Goal: Information Seeking & Learning: Check status

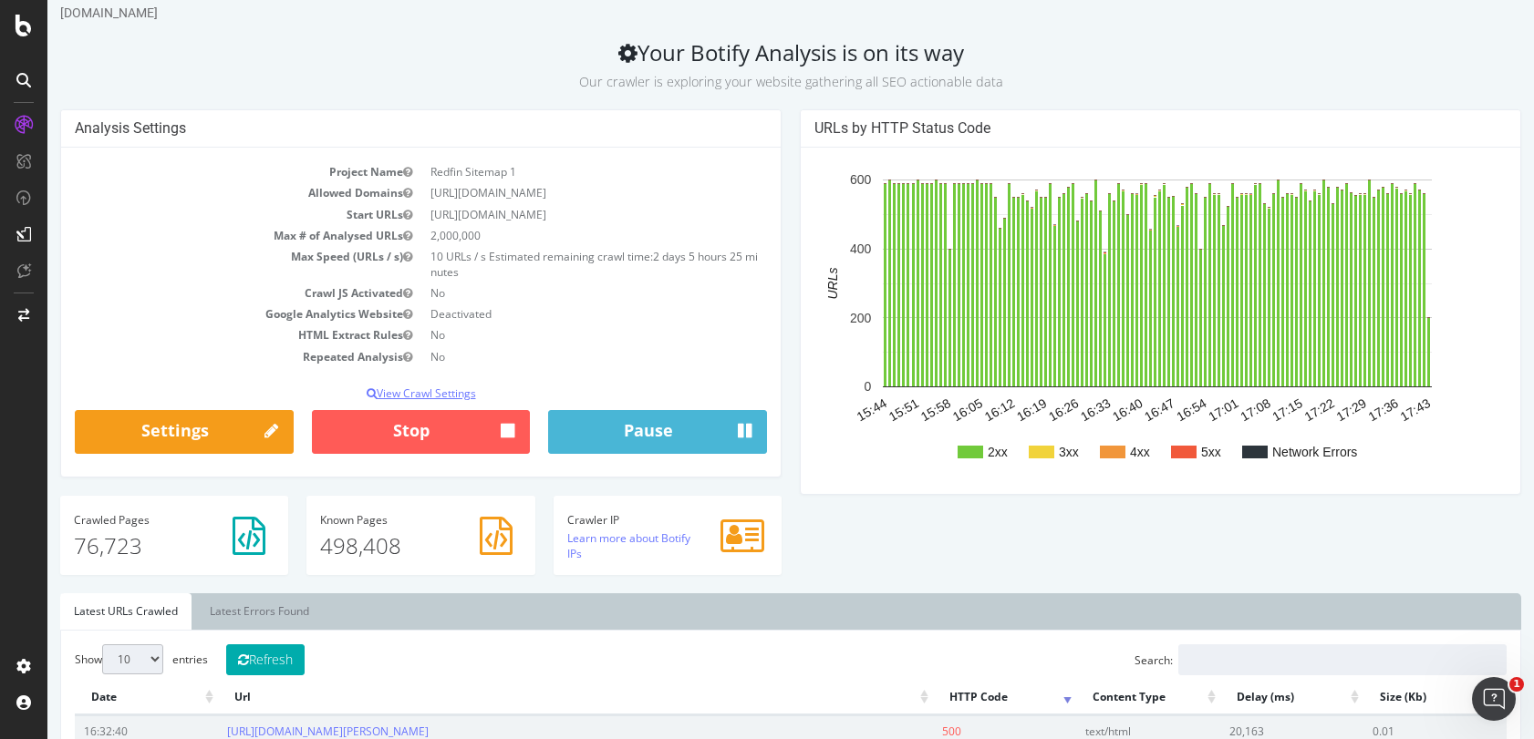
scroll to position [13, 0]
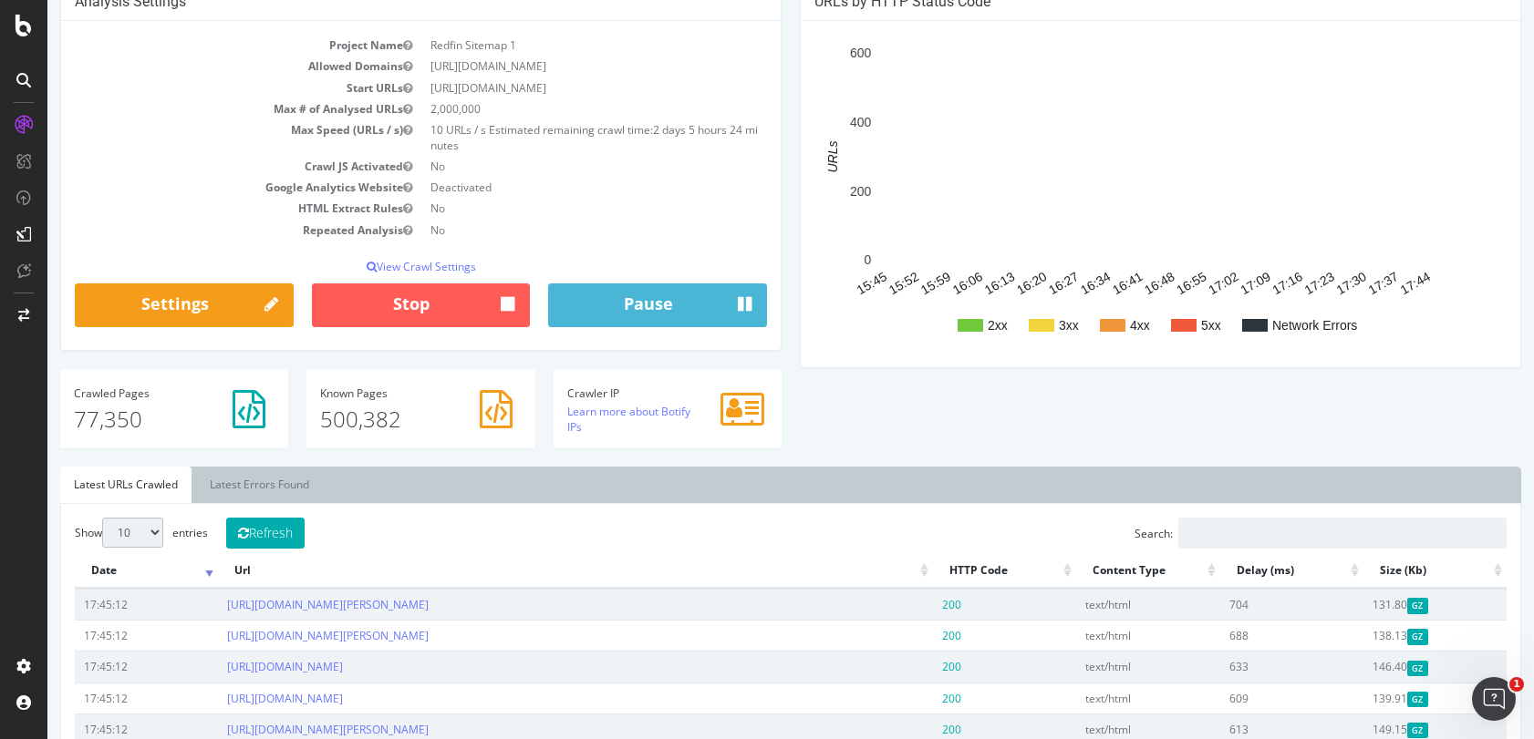
scroll to position [167, 0]
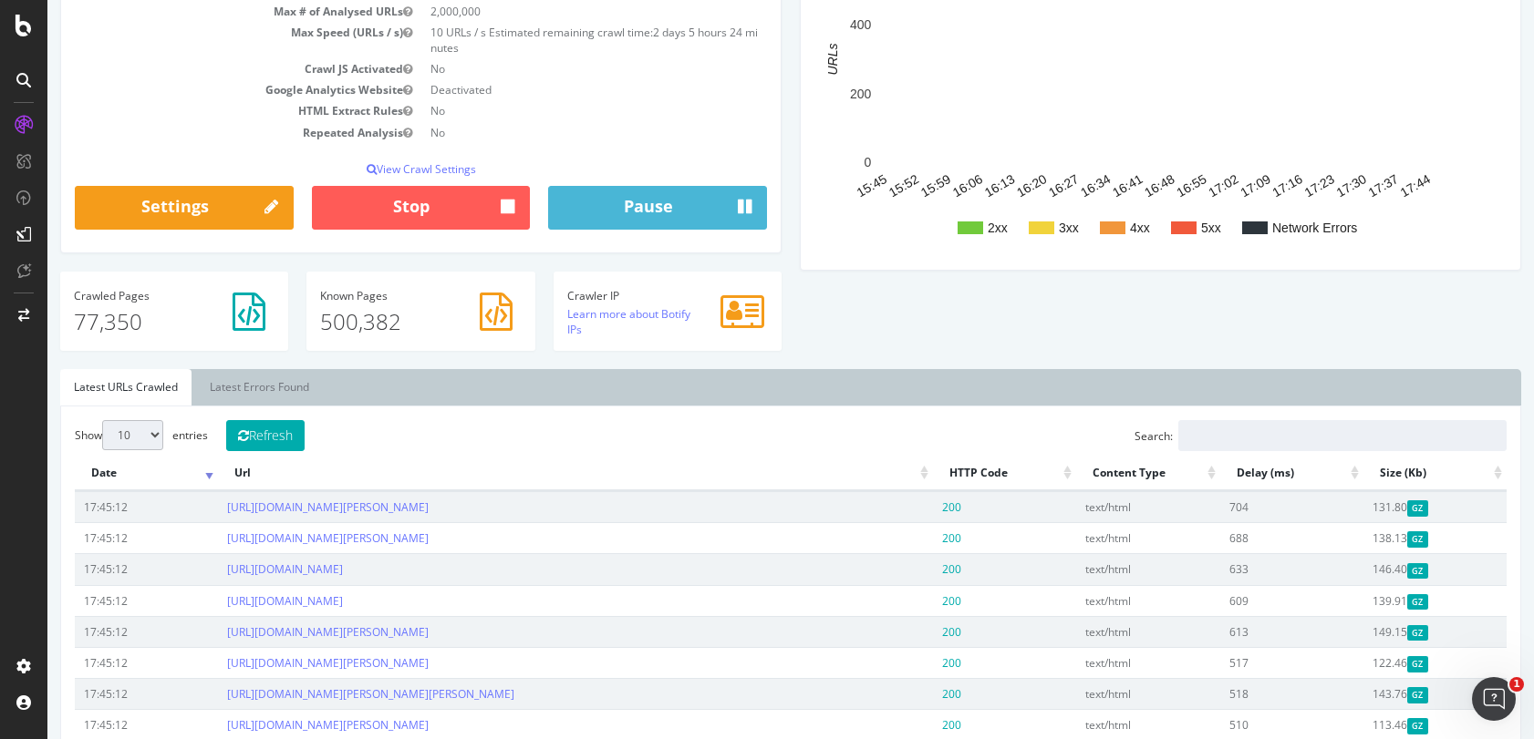
scroll to position [290, 0]
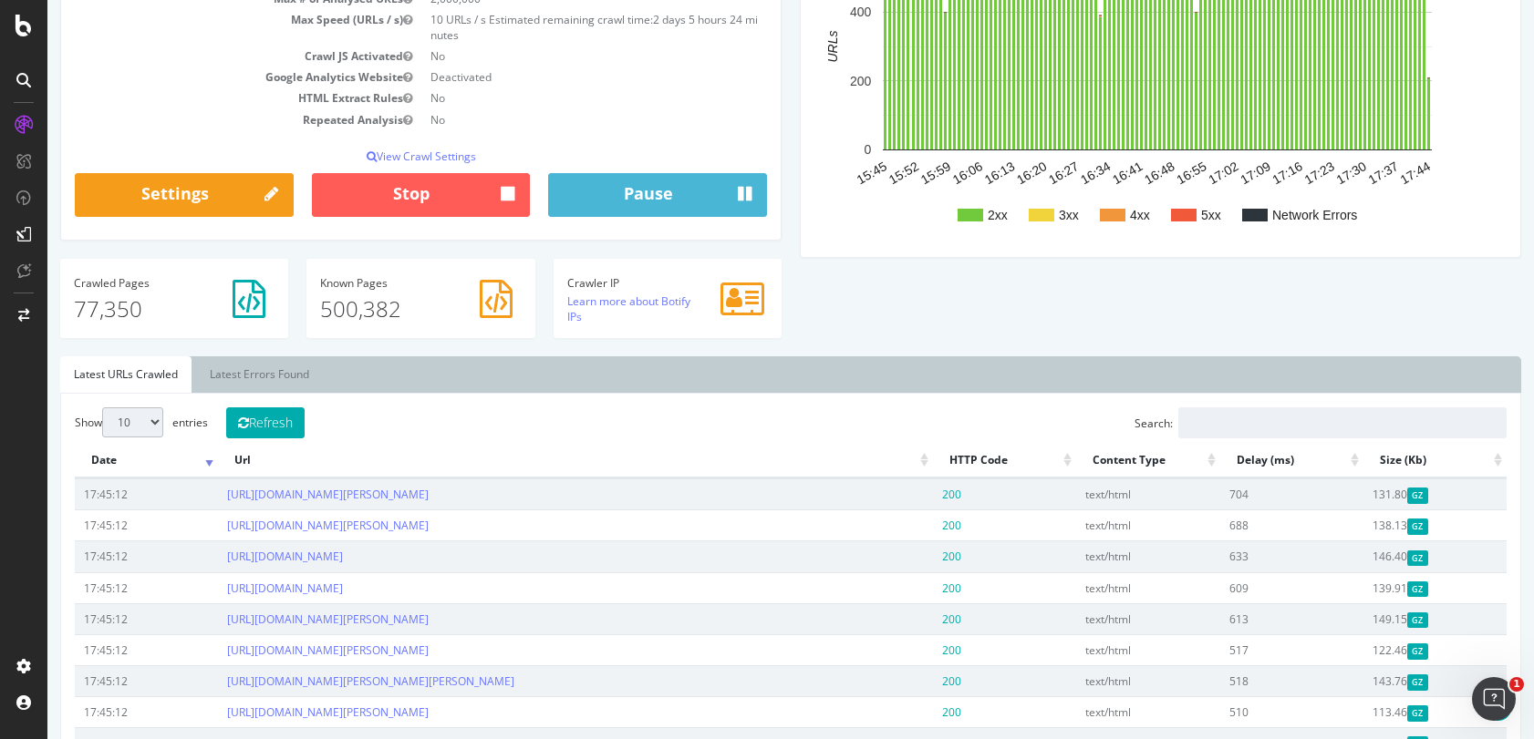
click at [1040, 461] on th "HTTP Code" at bounding box center [1004, 461] width 143 height 36
click at [921, 462] on th "Url" at bounding box center [575, 461] width 715 height 36
click at [1049, 463] on th "HTTP Code" at bounding box center [1004, 461] width 143 height 36
click at [1058, 465] on th "HTTP Code" at bounding box center [1004, 461] width 143 height 36
click at [1060, 464] on th "HTTP Code" at bounding box center [1004, 461] width 143 height 36
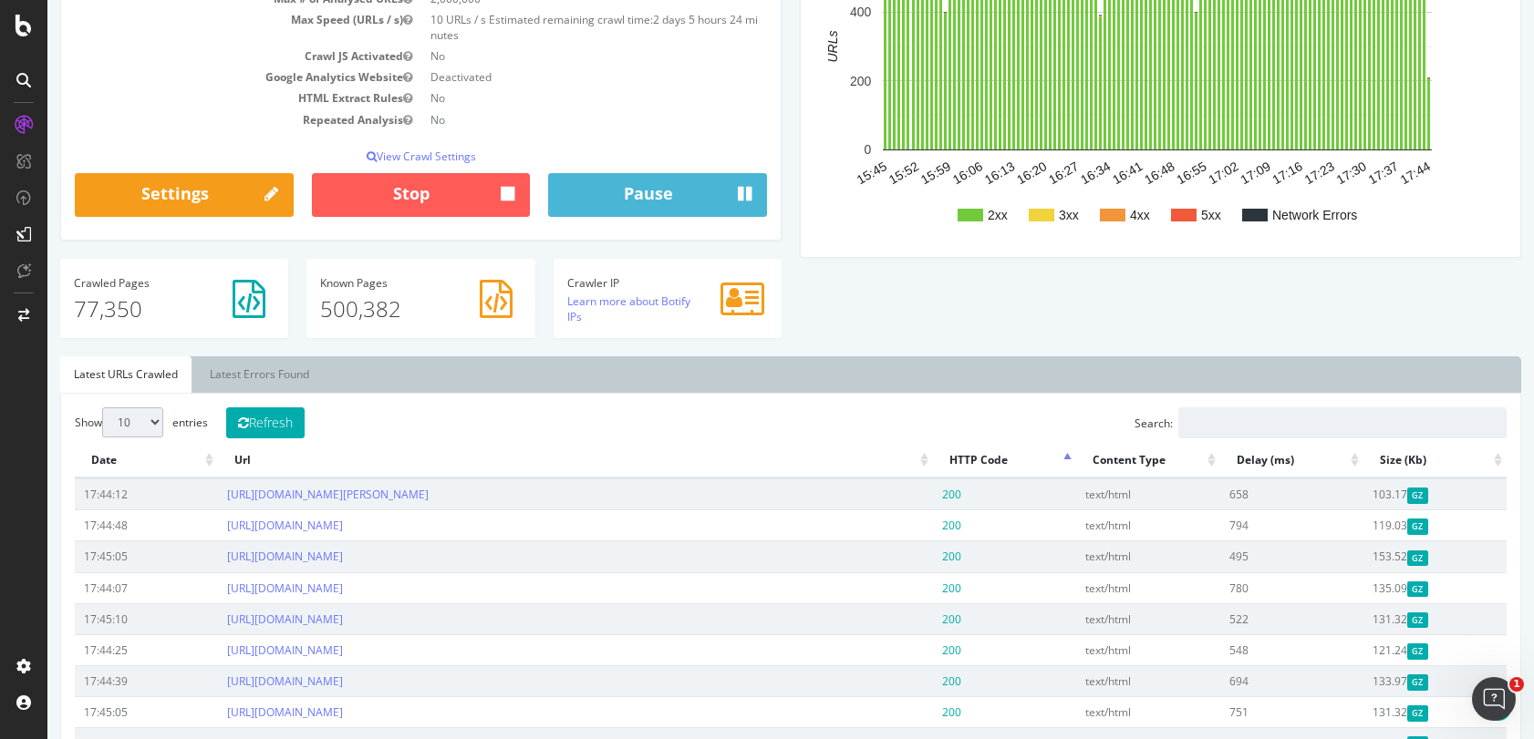
click at [1056, 457] on th "HTTP Code" at bounding box center [1004, 461] width 143 height 36
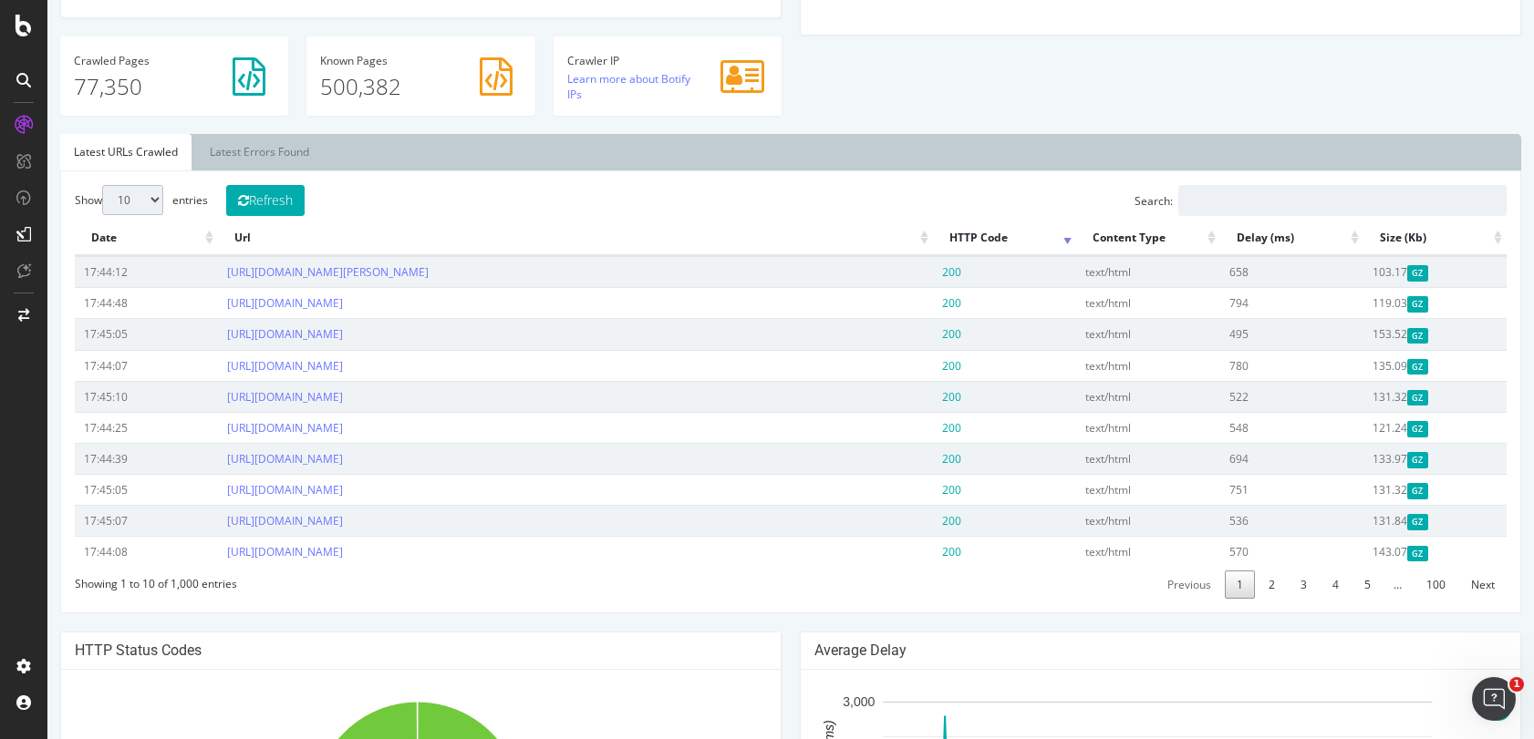
scroll to position [511, 0]
click at [975, 240] on th "HTTP Code" at bounding box center [1004, 240] width 143 height 36
click at [1049, 237] on th "HTTP Code" at bounding box center [1004, 240] width 143 height 36
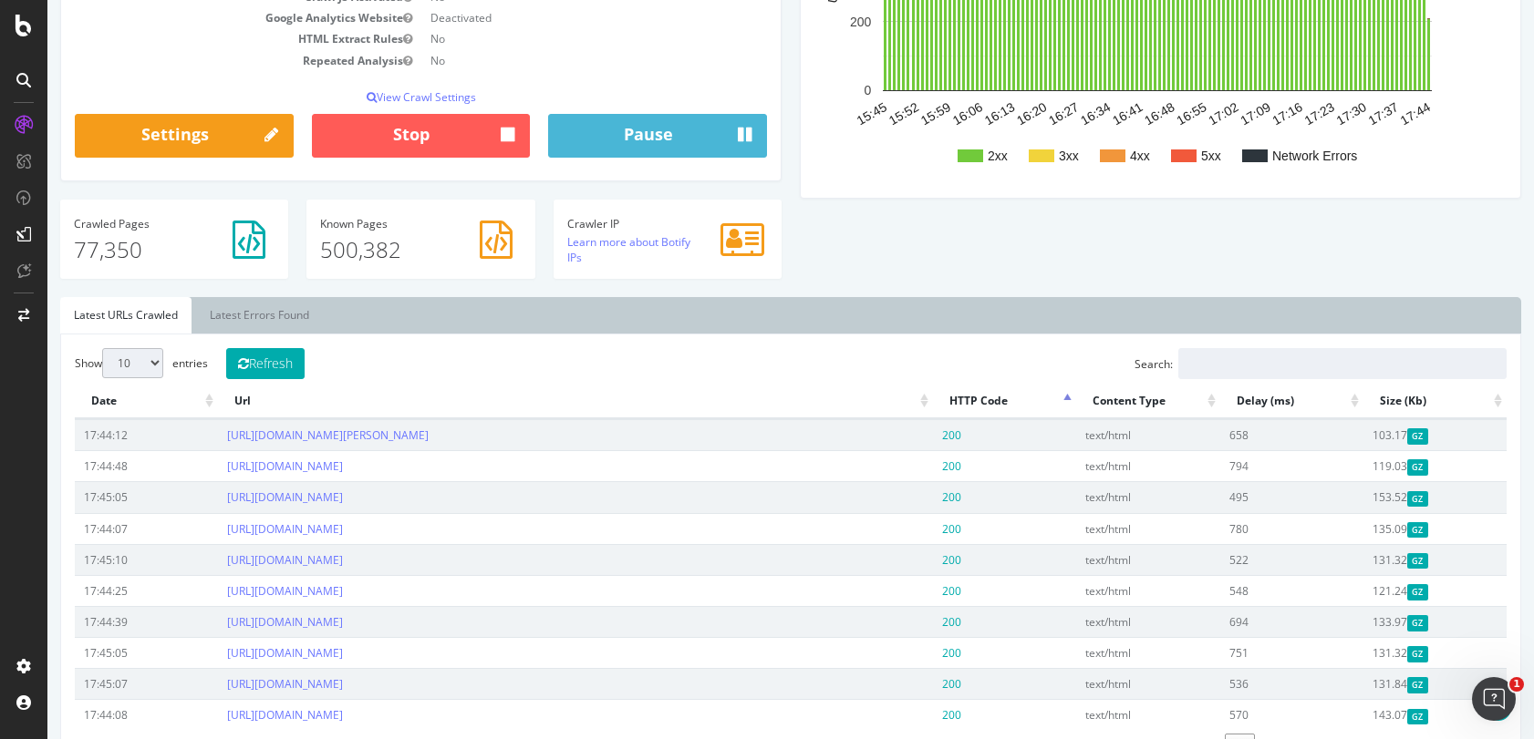
scroll to position [0, 0]
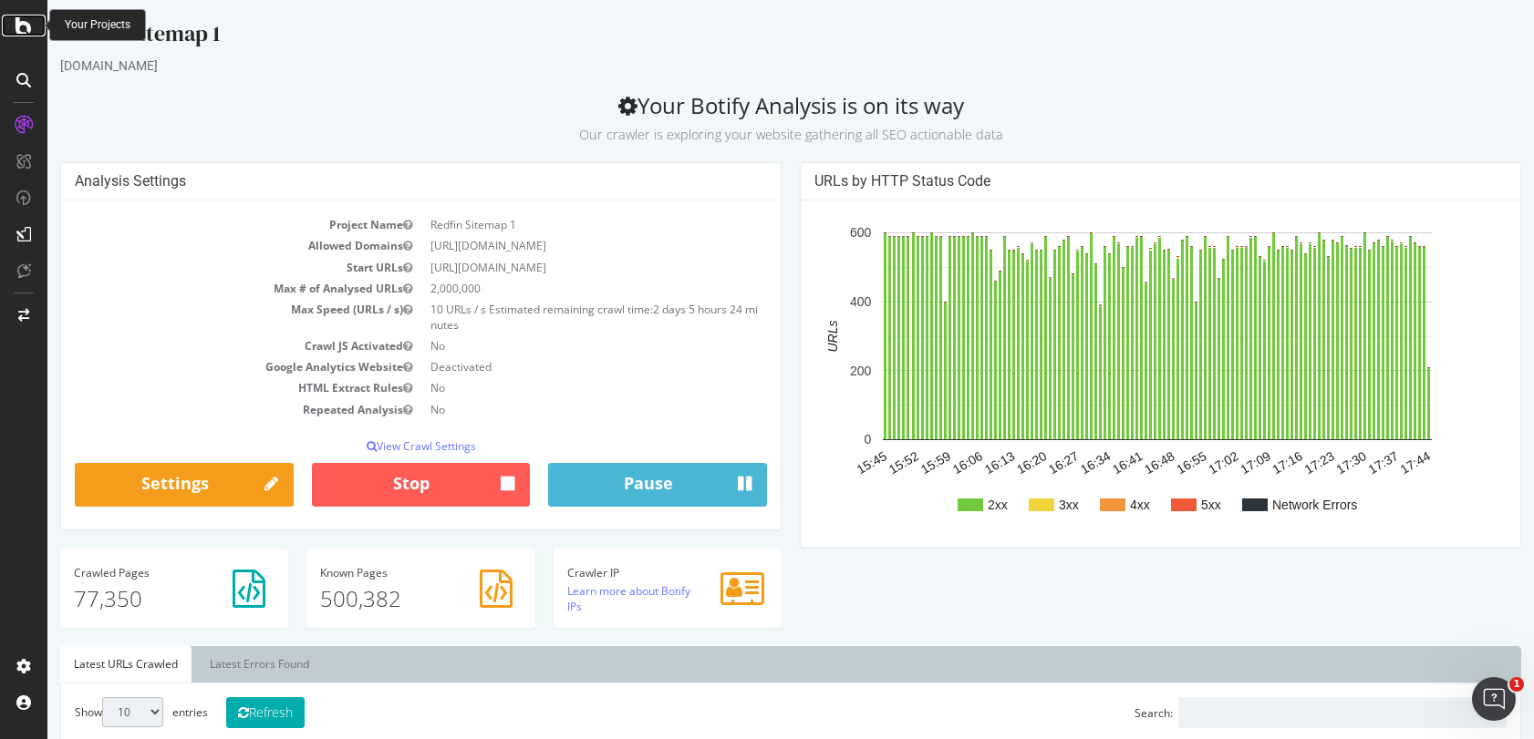
click at [27, 34] on icon at bounding box center [23, 26] width 16 height 22
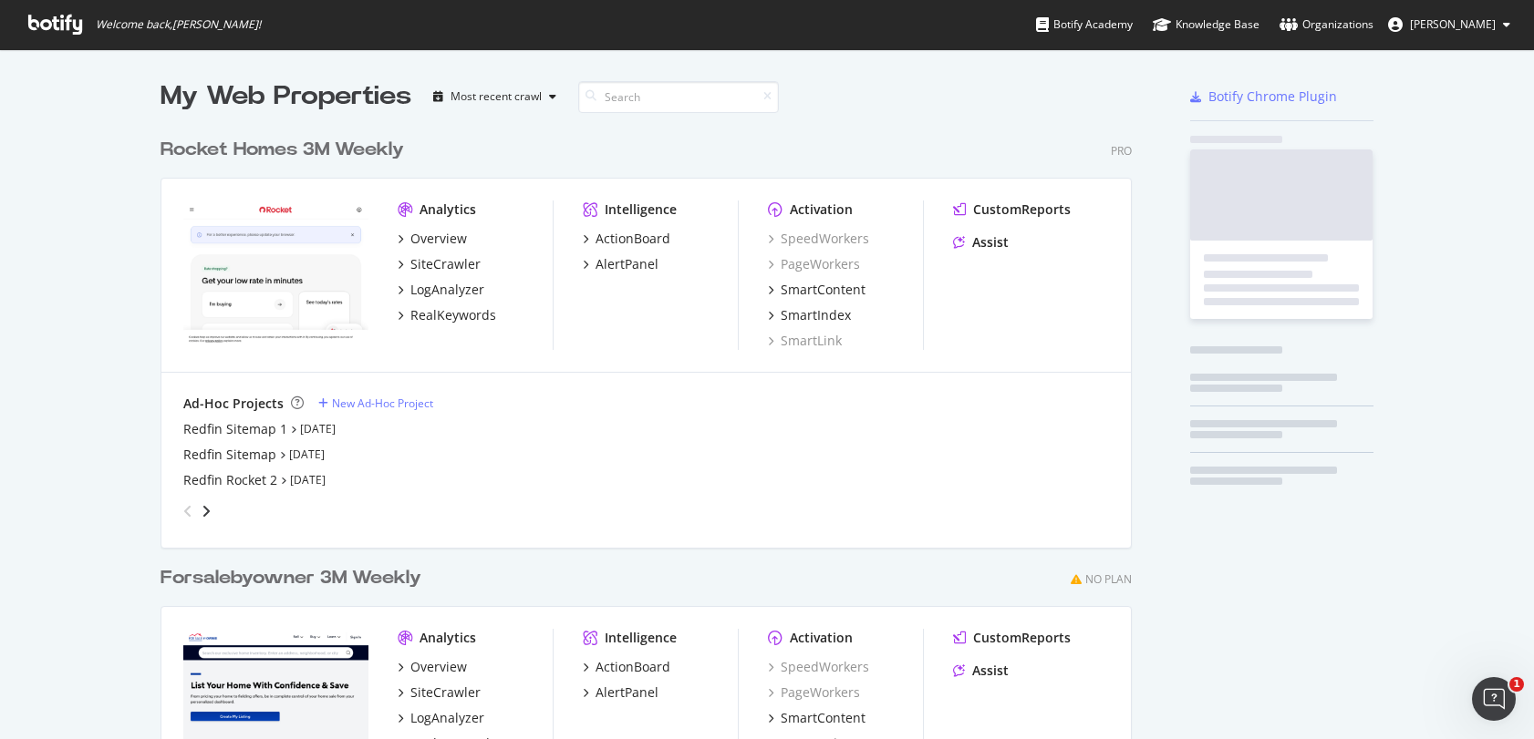
scroll to position [726, 1506]
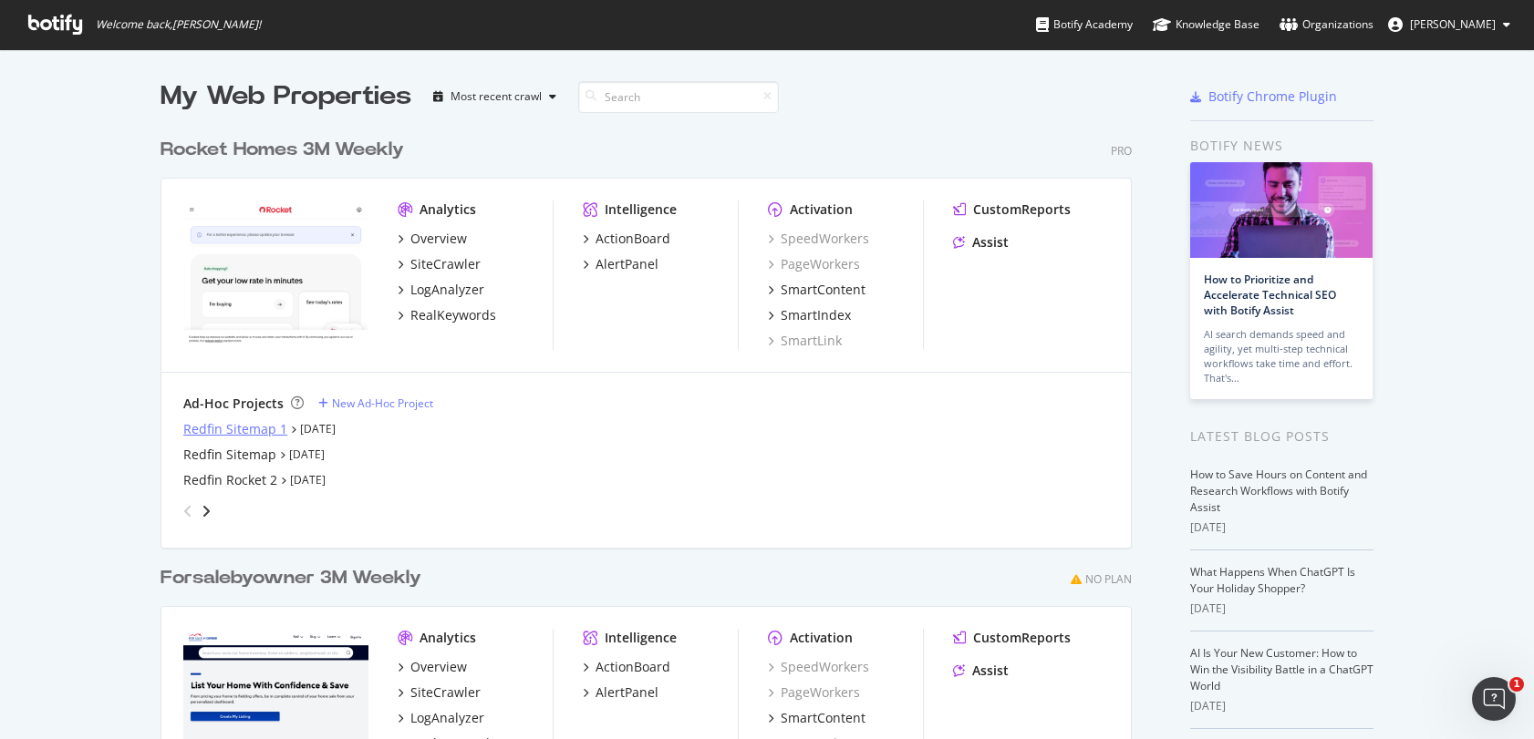
click at [232, 423] on div "Redfin Sitemap 1" at bounding box center [235, 429] width 104 height 18
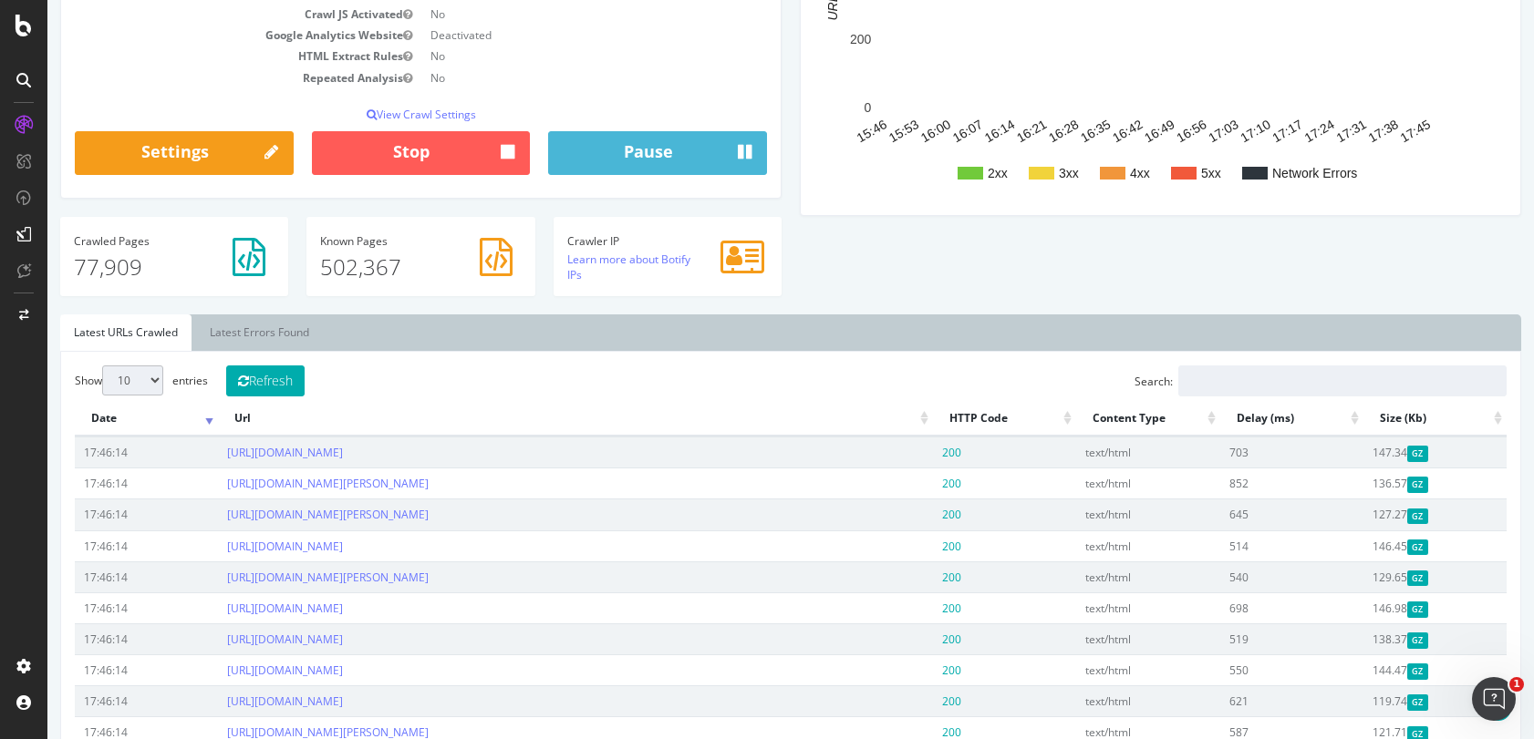
scroll to position [532, 0]
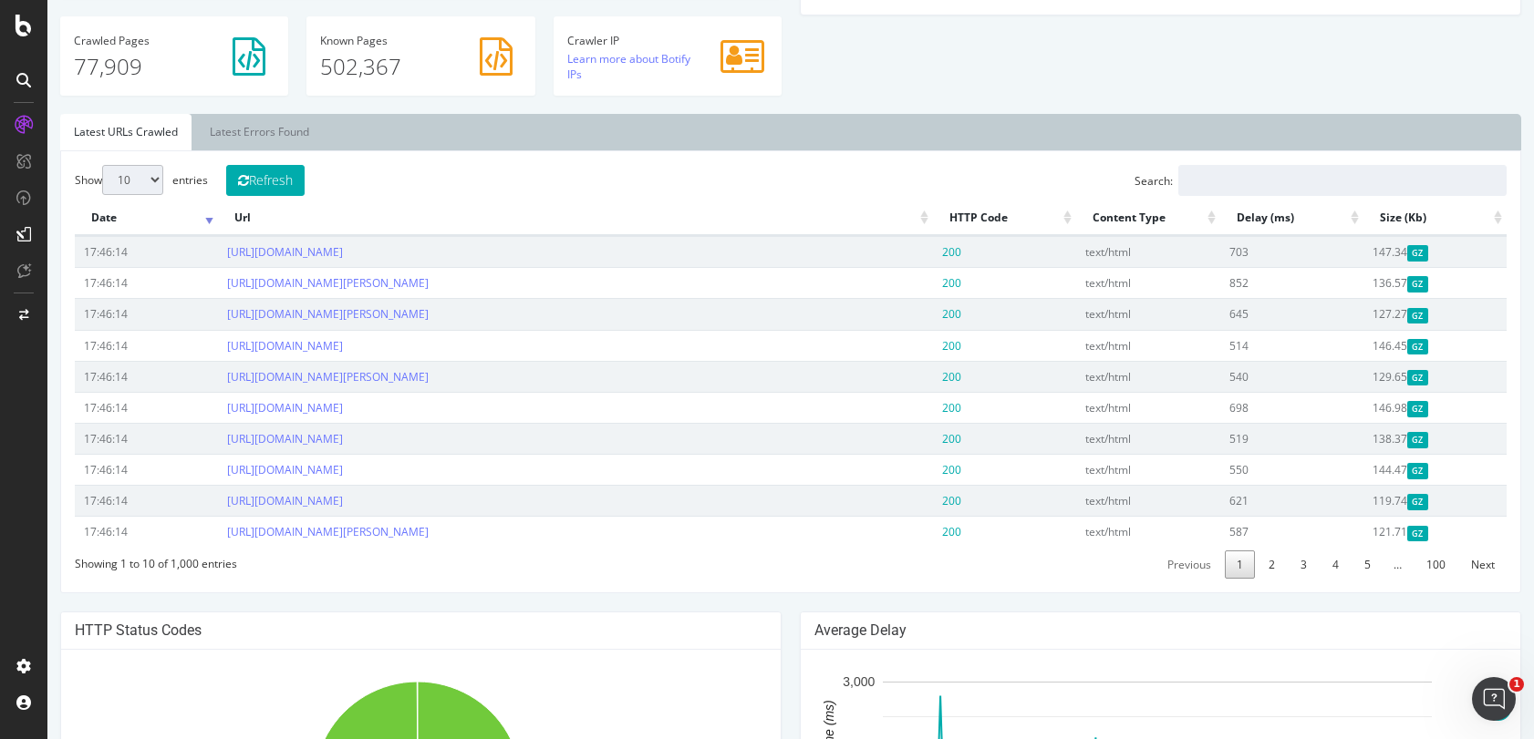
click at [1056, 222] on th "HTTP Code" at bounding box center [1004, 219] width 143 height 36
click at [1055, 222] on th "HTTP Code" at bounding box center [1004, 219] width 143 height 36
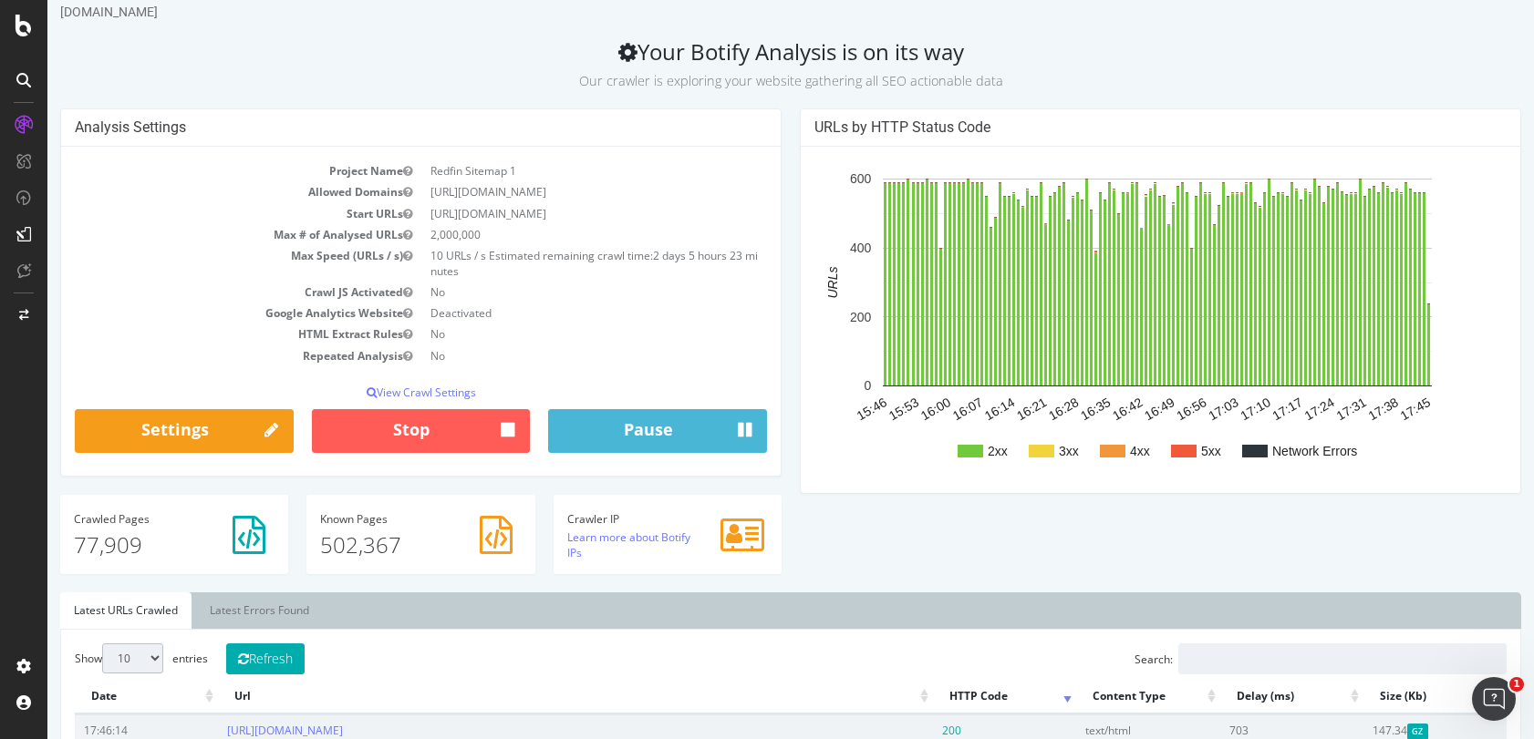
scroll to position [0, 0]
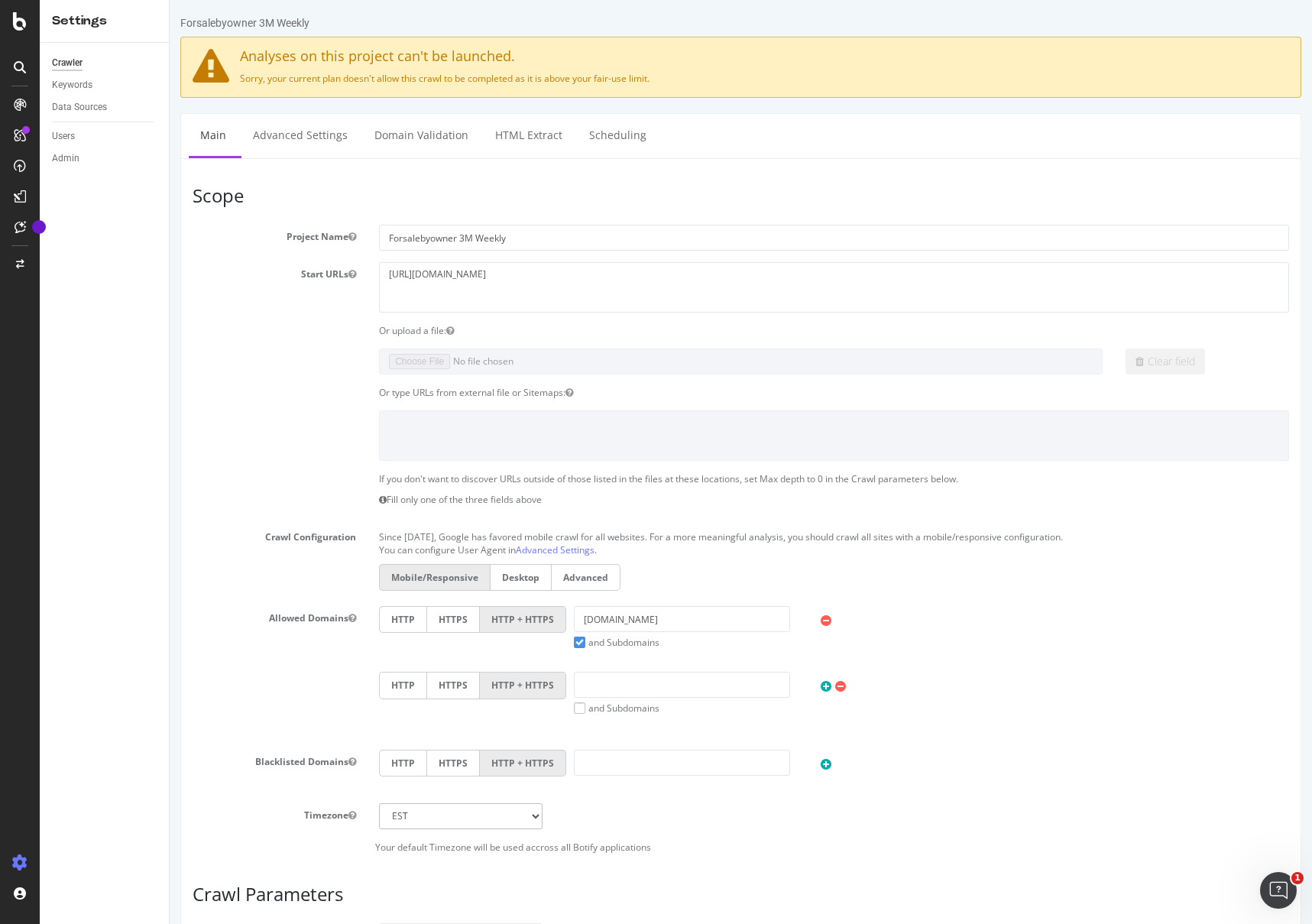
click at [18, 30] on div at bounding box center [19, 462] width 39 height 924
click at [20, 24] on icon at bounding box center [19, 22] width 13 height 18
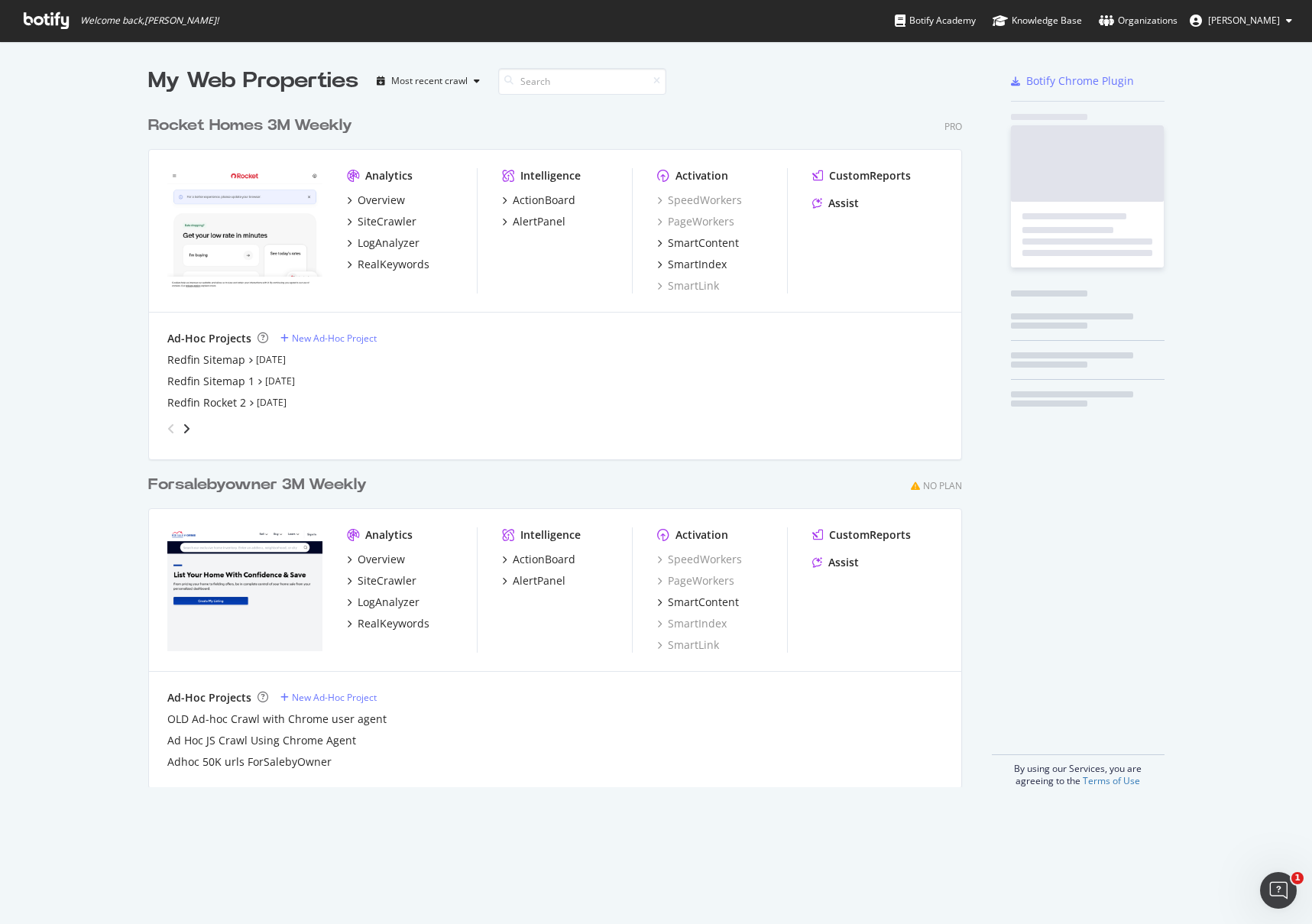
scroll to position [913, 1289]
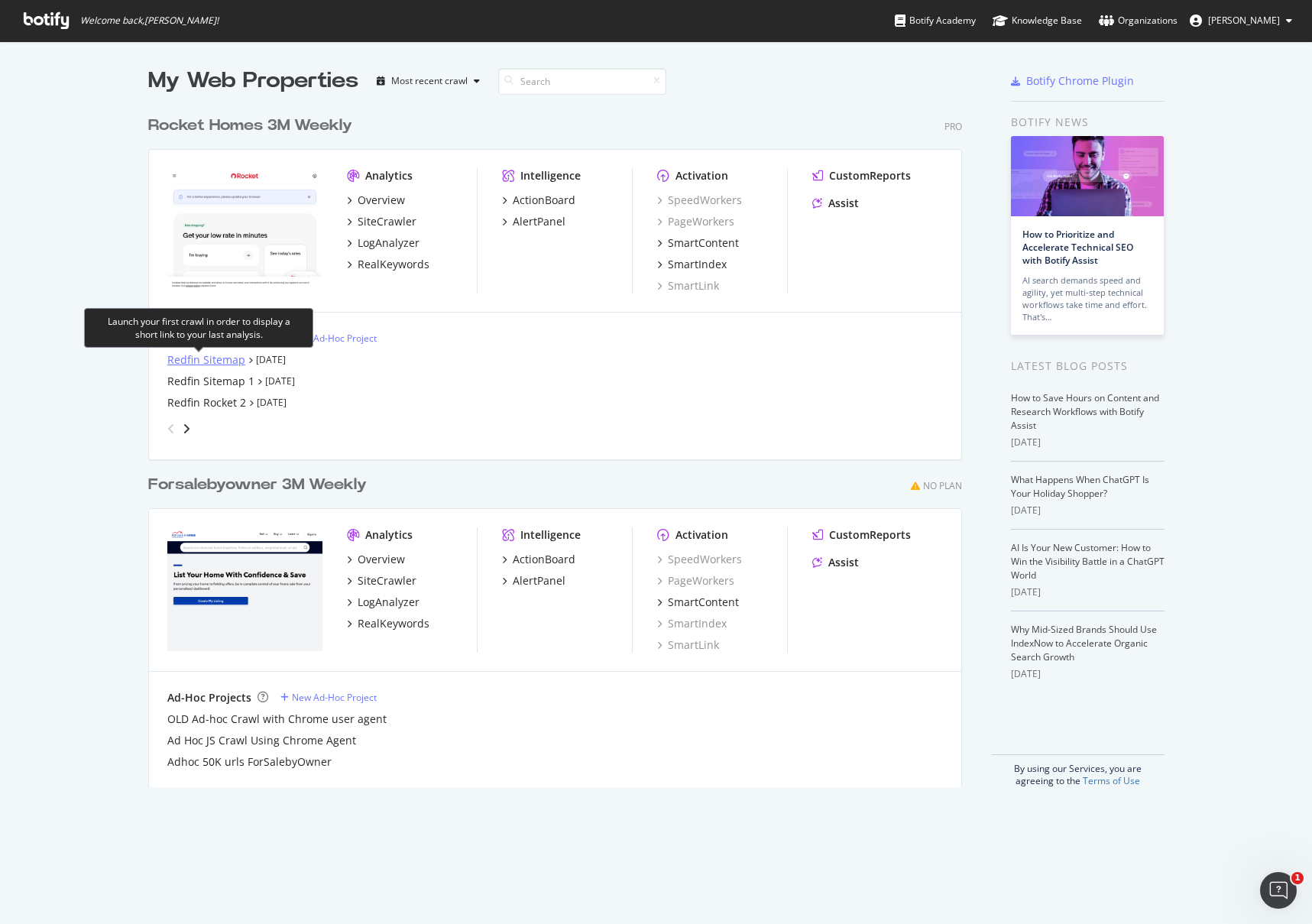
click at [187, 357] on div "Redfin Sitemap" at bounding box center [206, 360] width 78 height 15
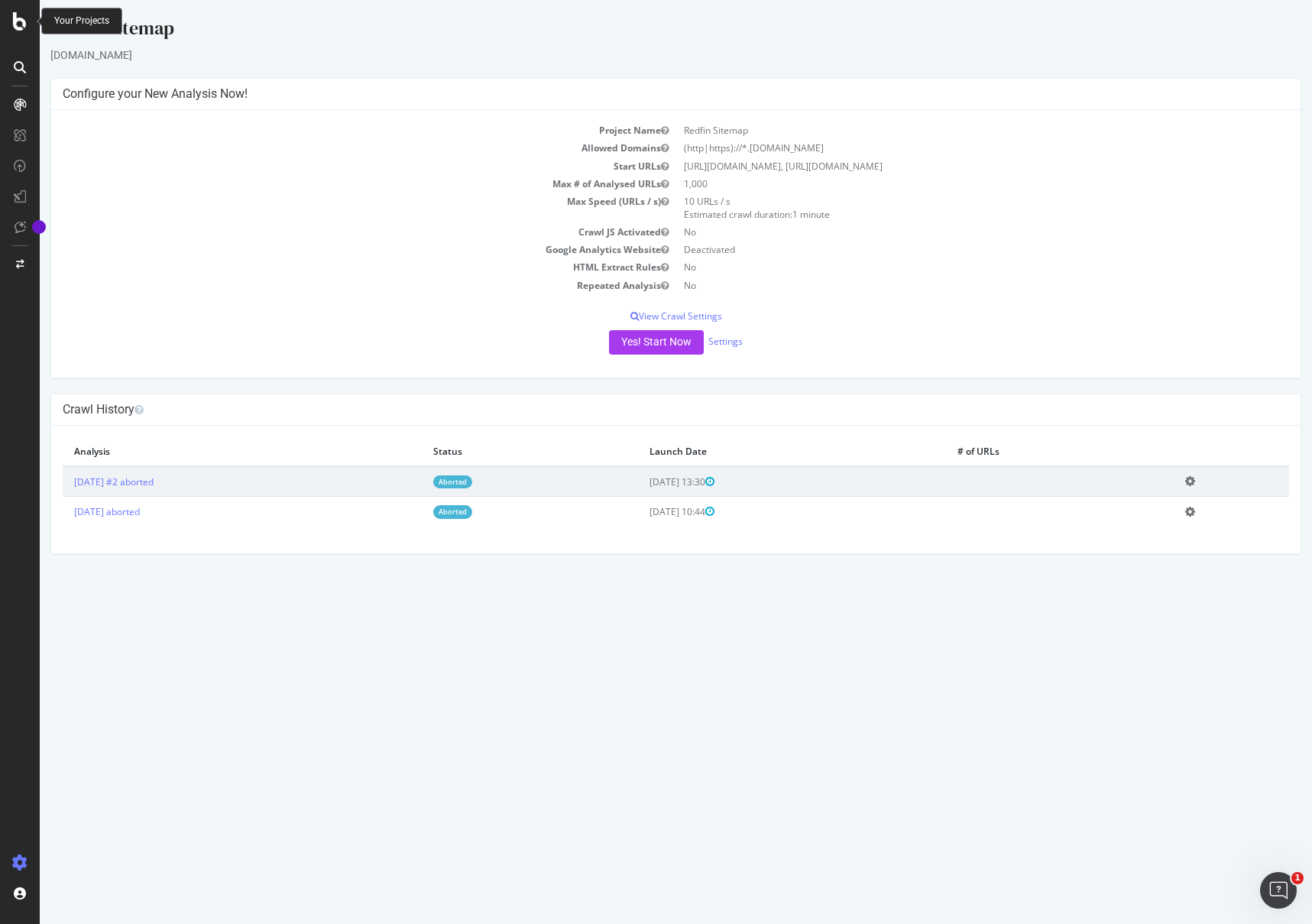
click at [30, 23] on div at bounding box center [20, 22] width 37 height 18
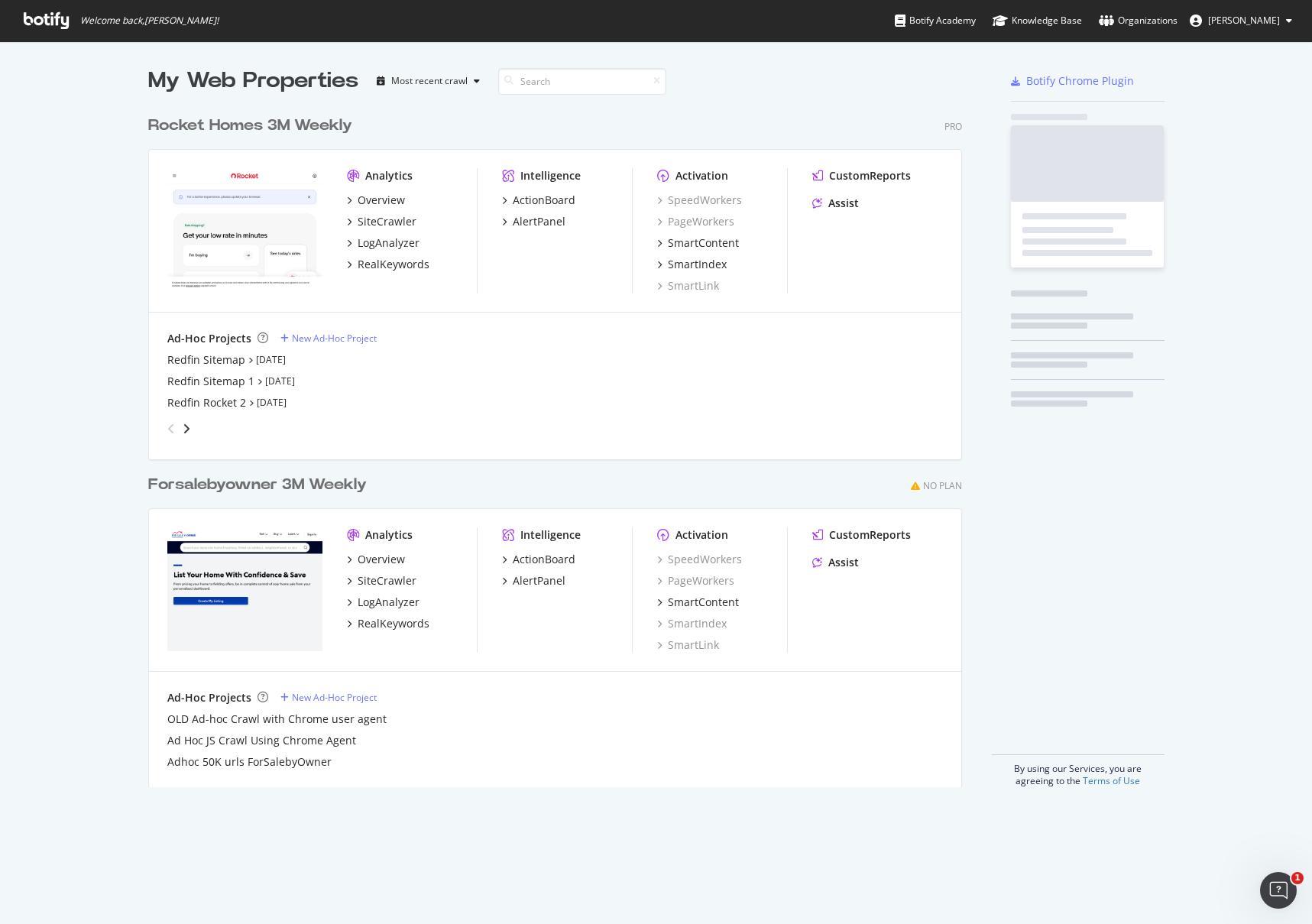
scroll to position [913, 1289]
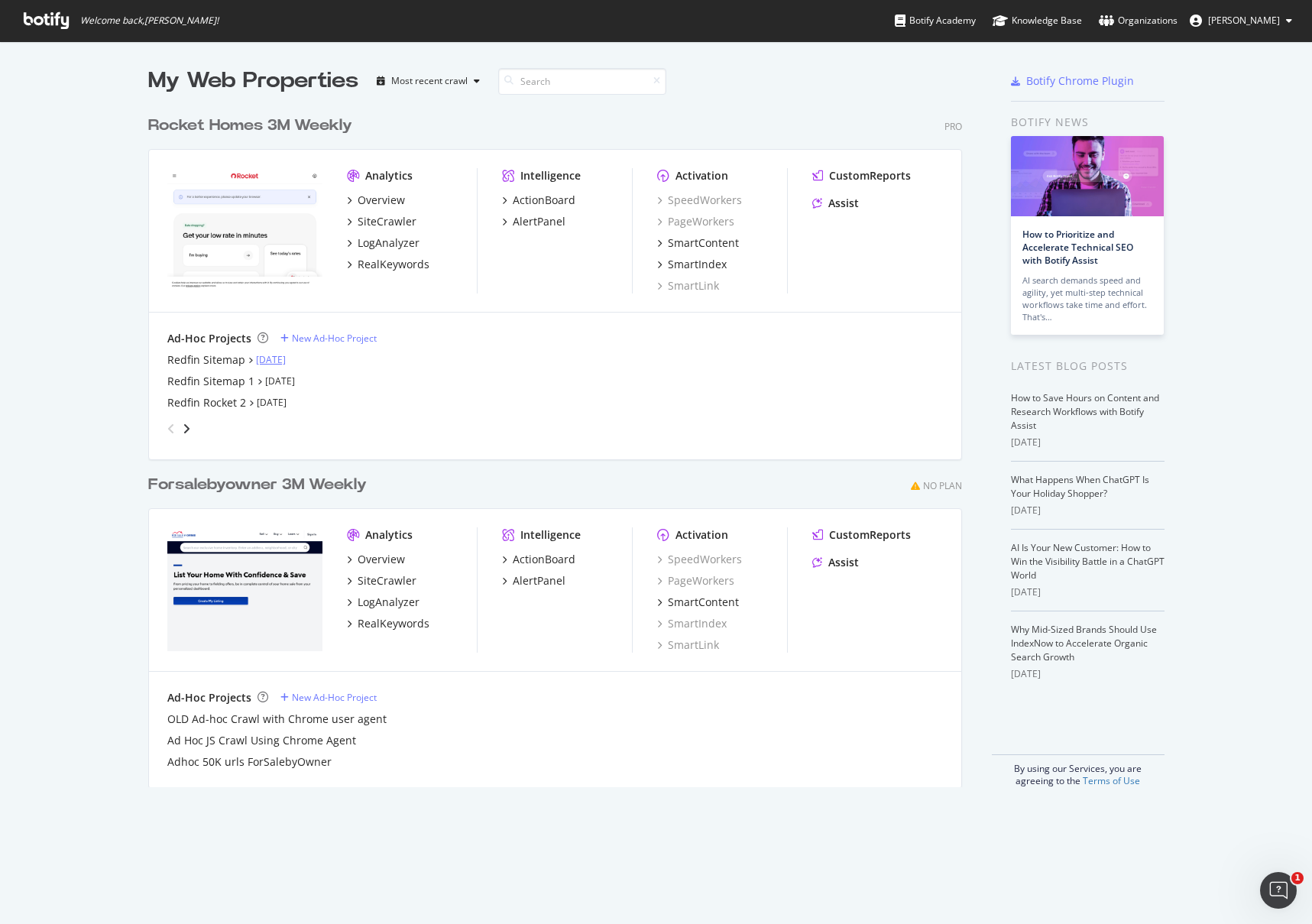
click at [264, 360] on link "[DATE]" at bounding box center [271, 359] width 30 height 13
click at [179, 363] on div "Redfin Sitemap 1" at bounding box center [211, 360] width 87 height 15
